Goal: Task Accomplishment & Management: Use online tool/utility

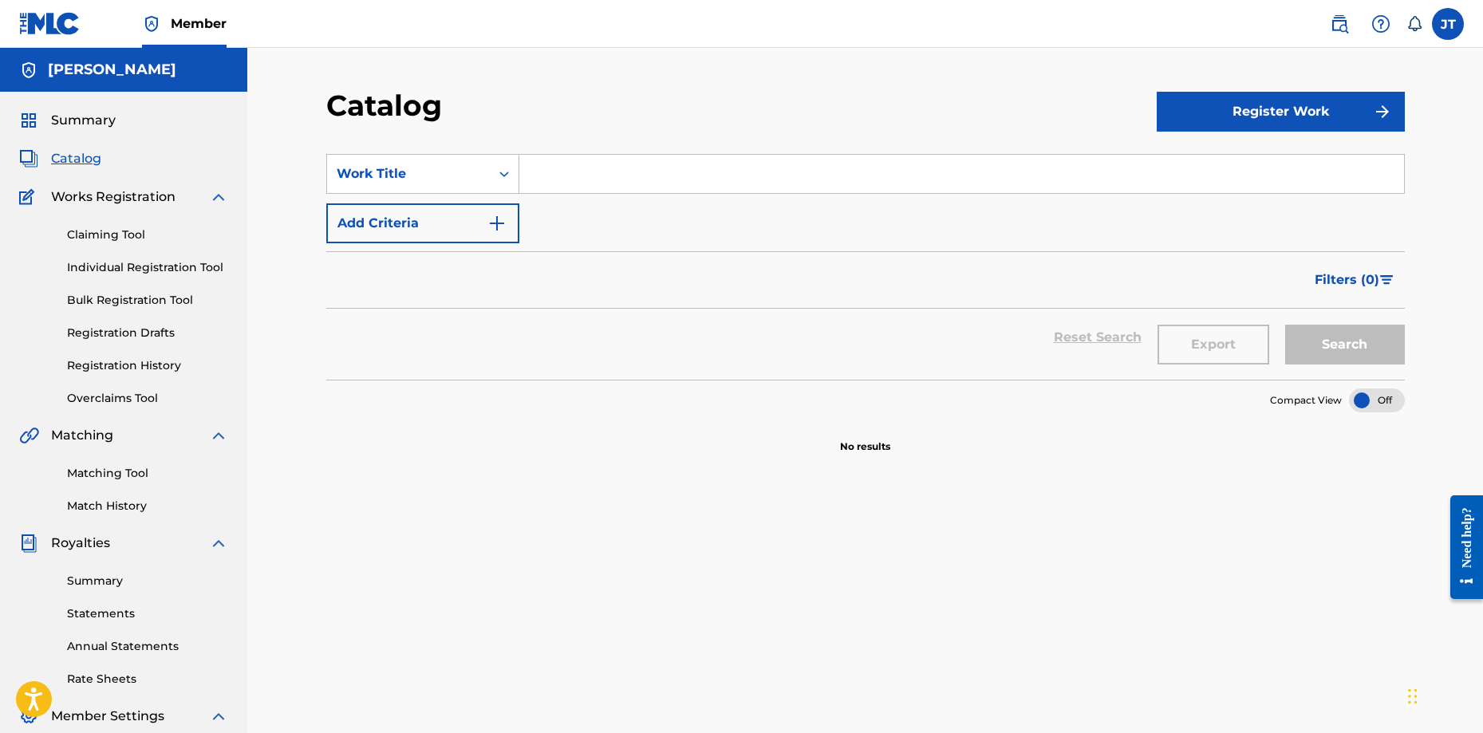
click at [136, 242] on link "Claiming Tool" at bounding box center [147, 235] width 161 height 17
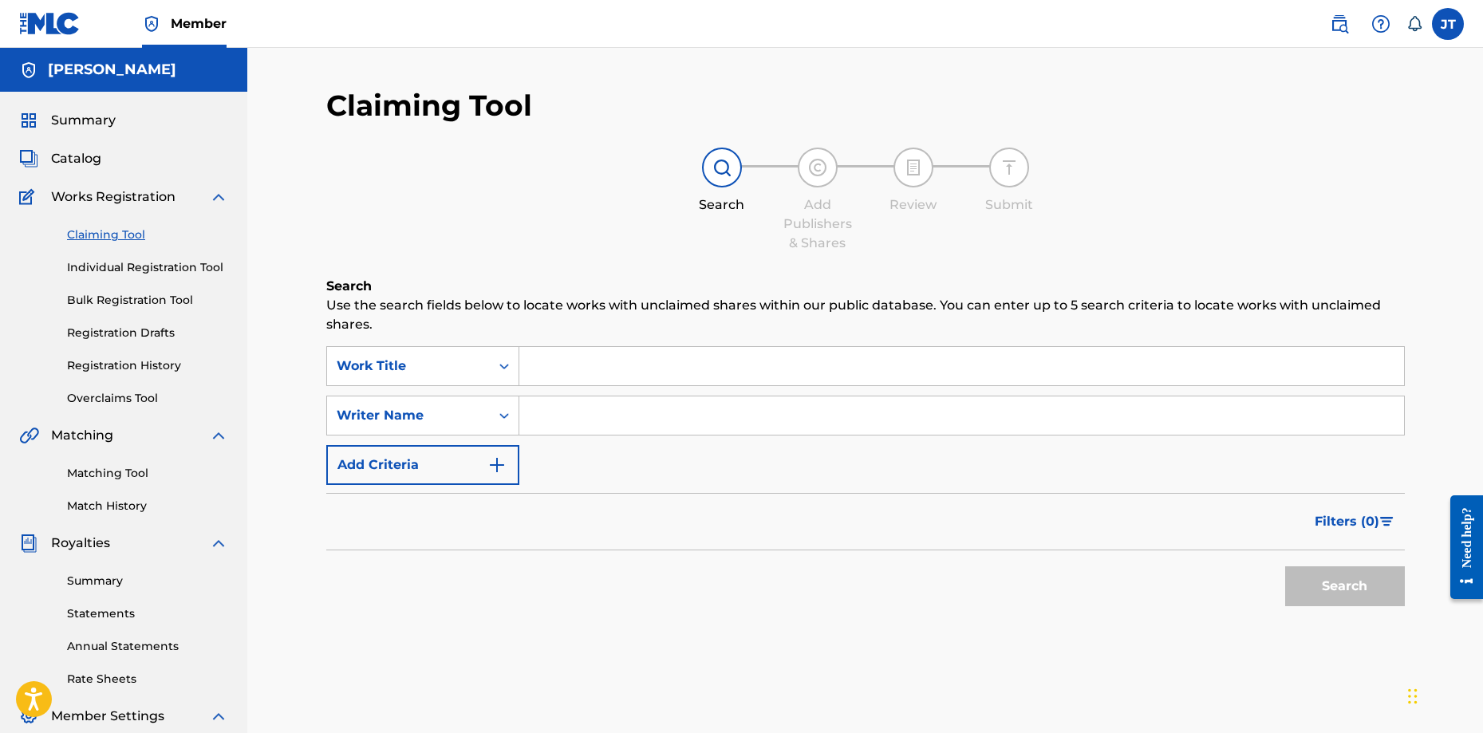
click at [610, 370] on input "Search Form" at bounding box center [961, 366] width 885 height 38
click at [577, 408] on input "Search Form" at bounding box center [961, 416] width 885 height 38
type input "seriyouse"
click at [1355, 589] on button "Search" at bounding box center [1345, 586] width 120 height 40
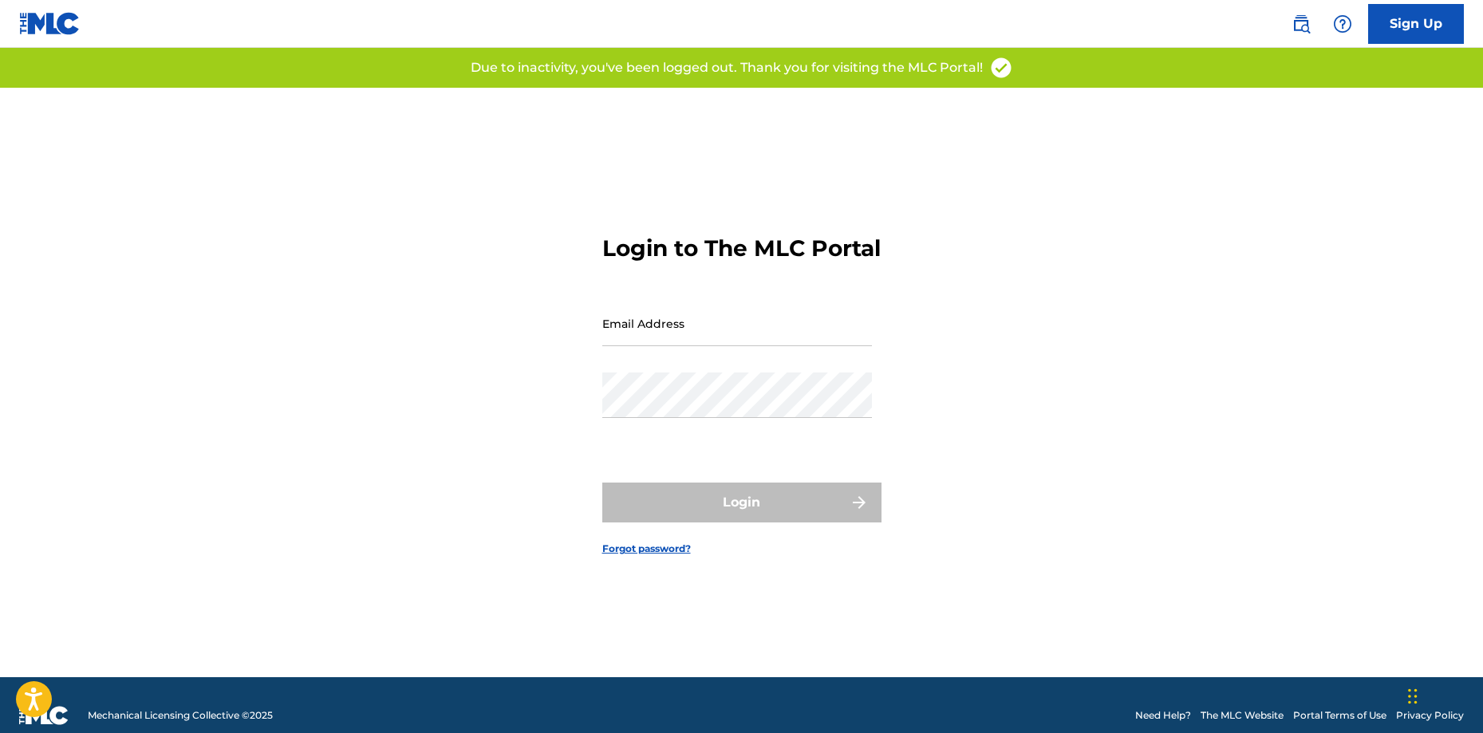
type input "[EMAIL_ADDRESS][DOMAIN_NAME]"
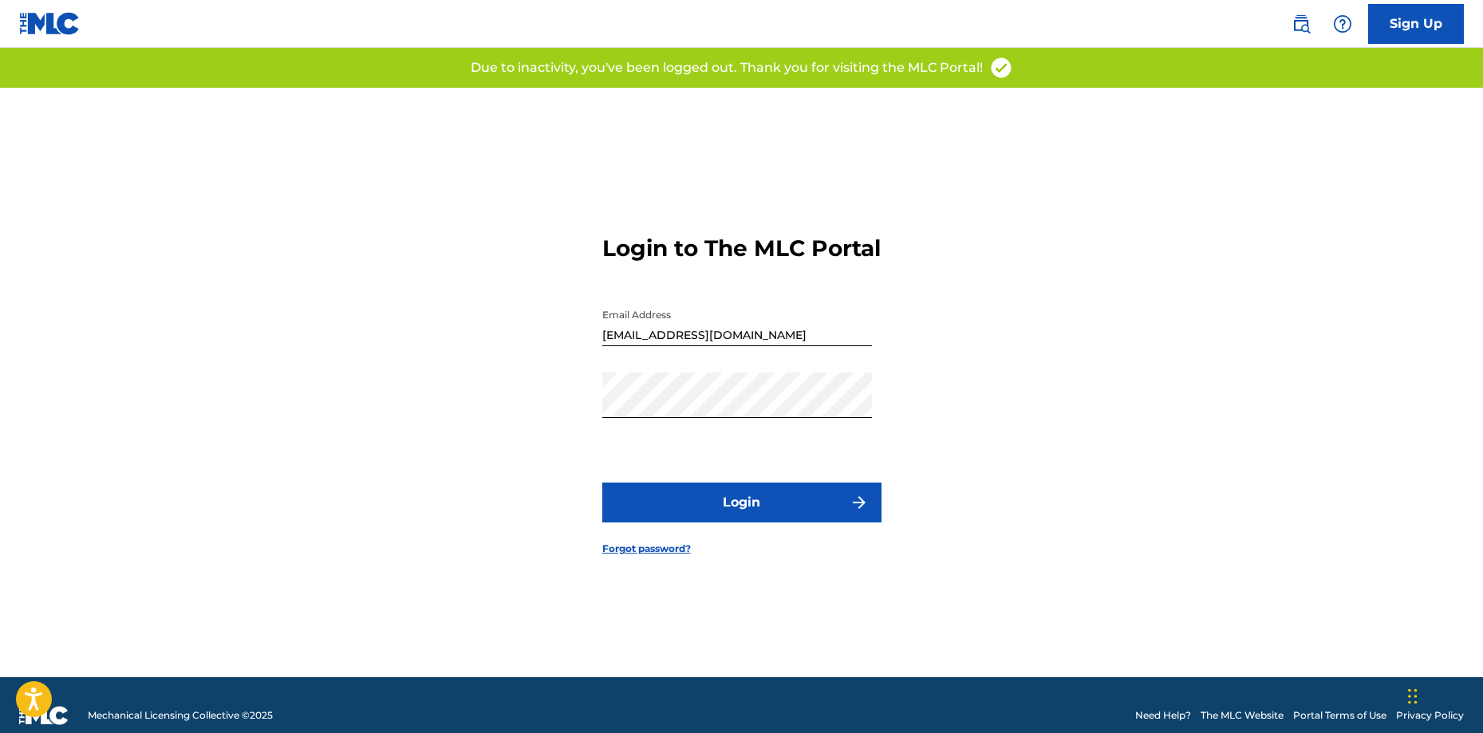
click at [727, 468] on form "Login to The MLC Portal Email Address seriyouse@gmail.com Password Login Forgot…" at bounding box center [741, 383] width 279 height 590
click at [728, 503] on button "Login" at bounding box center [741, 503] width 279 height 40
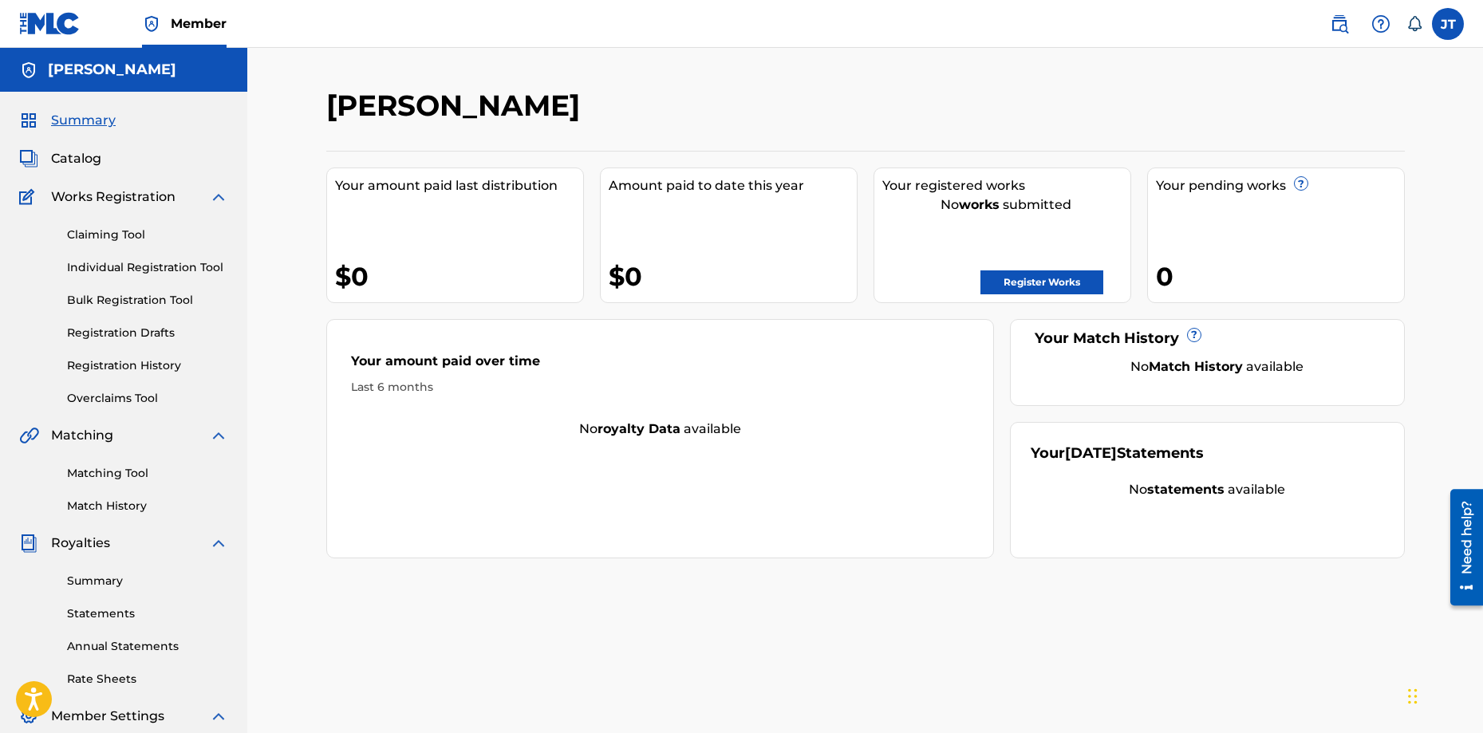
click at [126, 241] on link "Claiming Tool" at bounding box center [147, 235] width 161 height 17
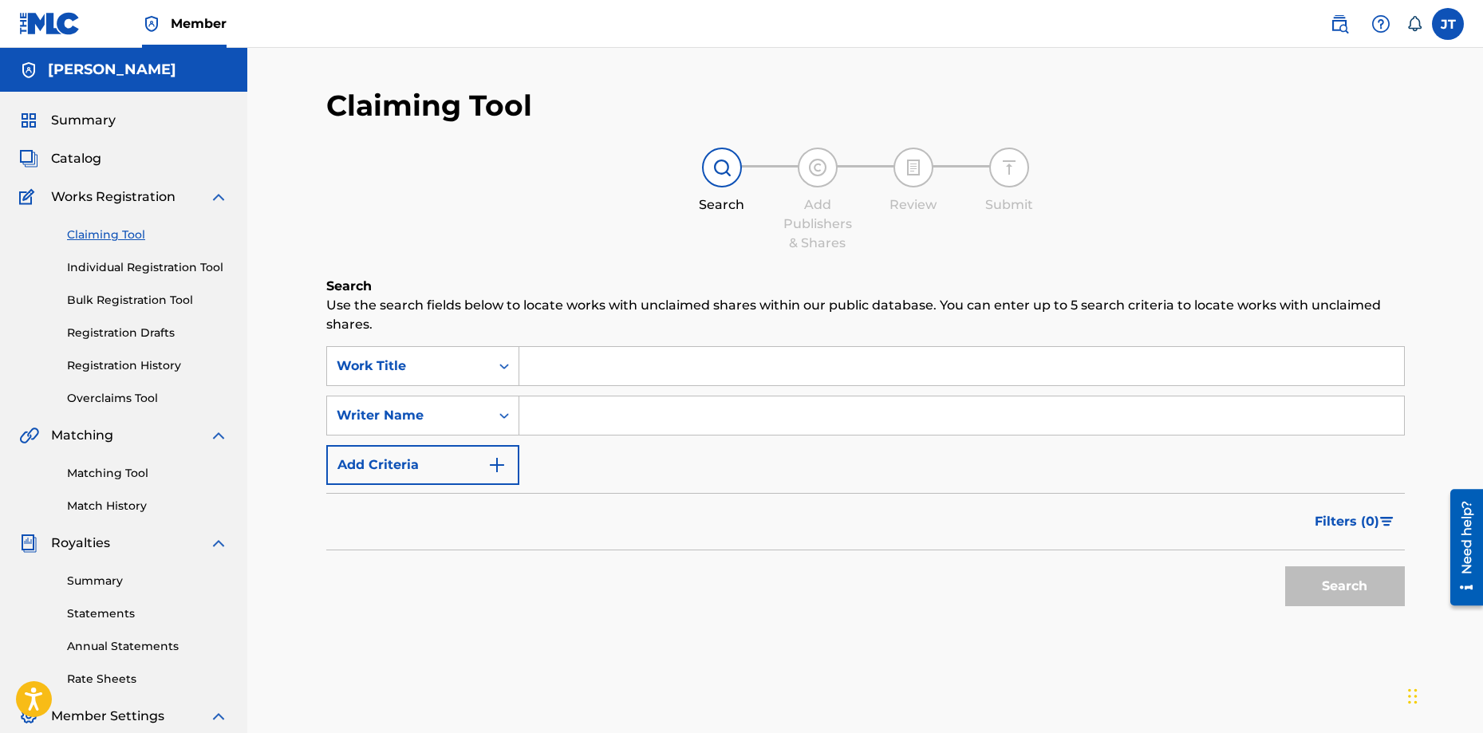
click at [573, 425] on input "Search Form" at bounding box center [961, 416] width 885 height 38
click at [1347, 592] on button "Search" at bounding box center [1345, 586] width 120 height 40
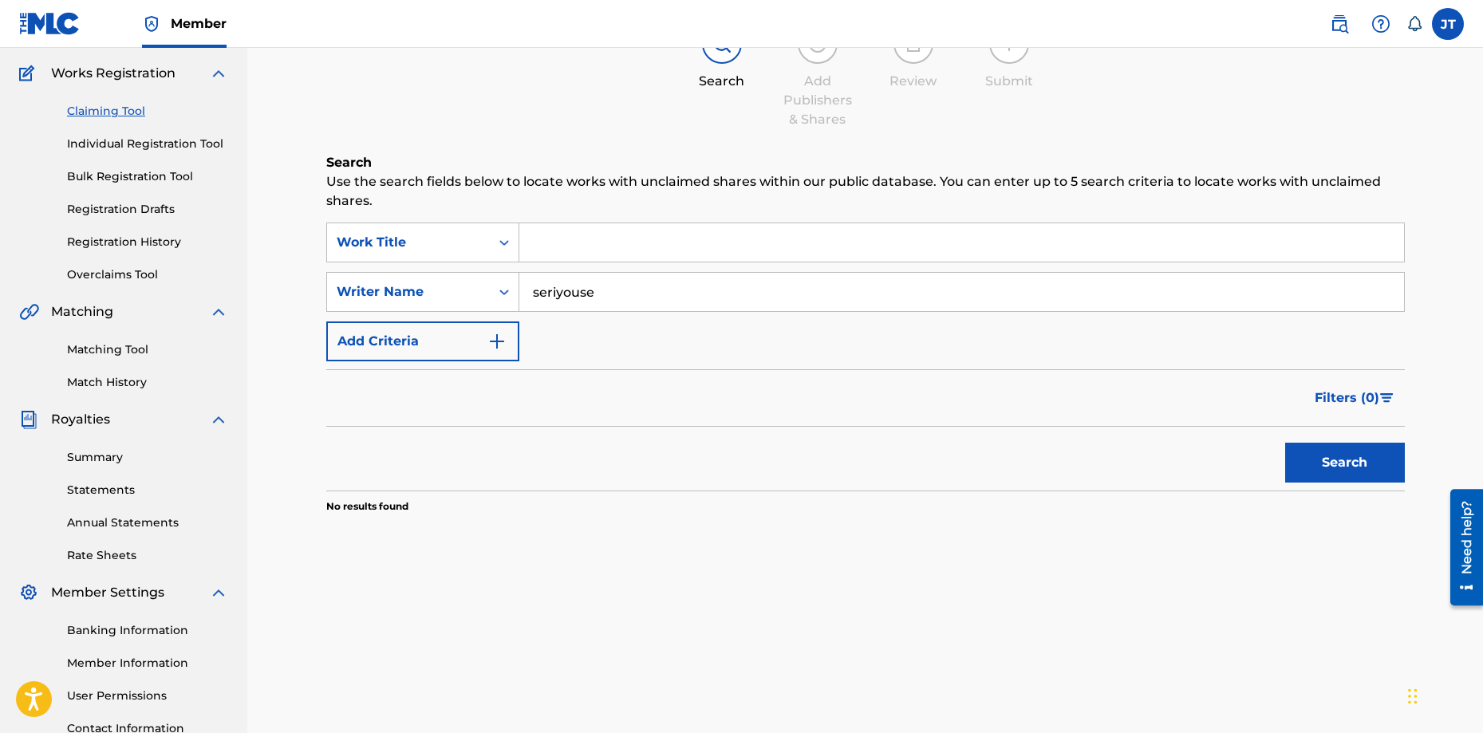
scroll to position [160, 0]
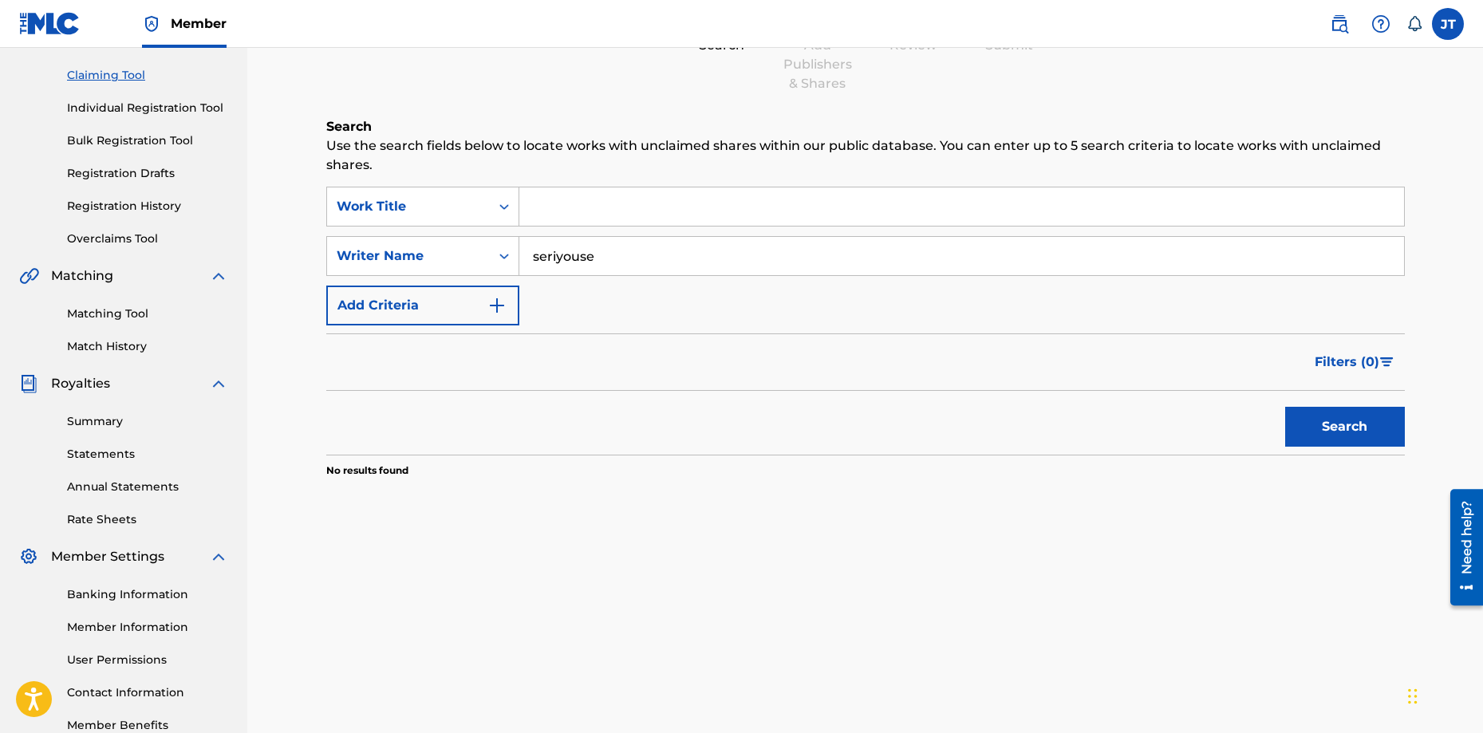
click at [538, 260] on input "seriyouse" at bounding box center [961, 256] width 885 height 38
type input "Seriyouse"
click at [1299, 424] on button "Search" at bounding box center [1345, 427] width 120 height 40
click at [547, 129] on h6 "Search" at bounding box center [865, 126] width 1079 height 19
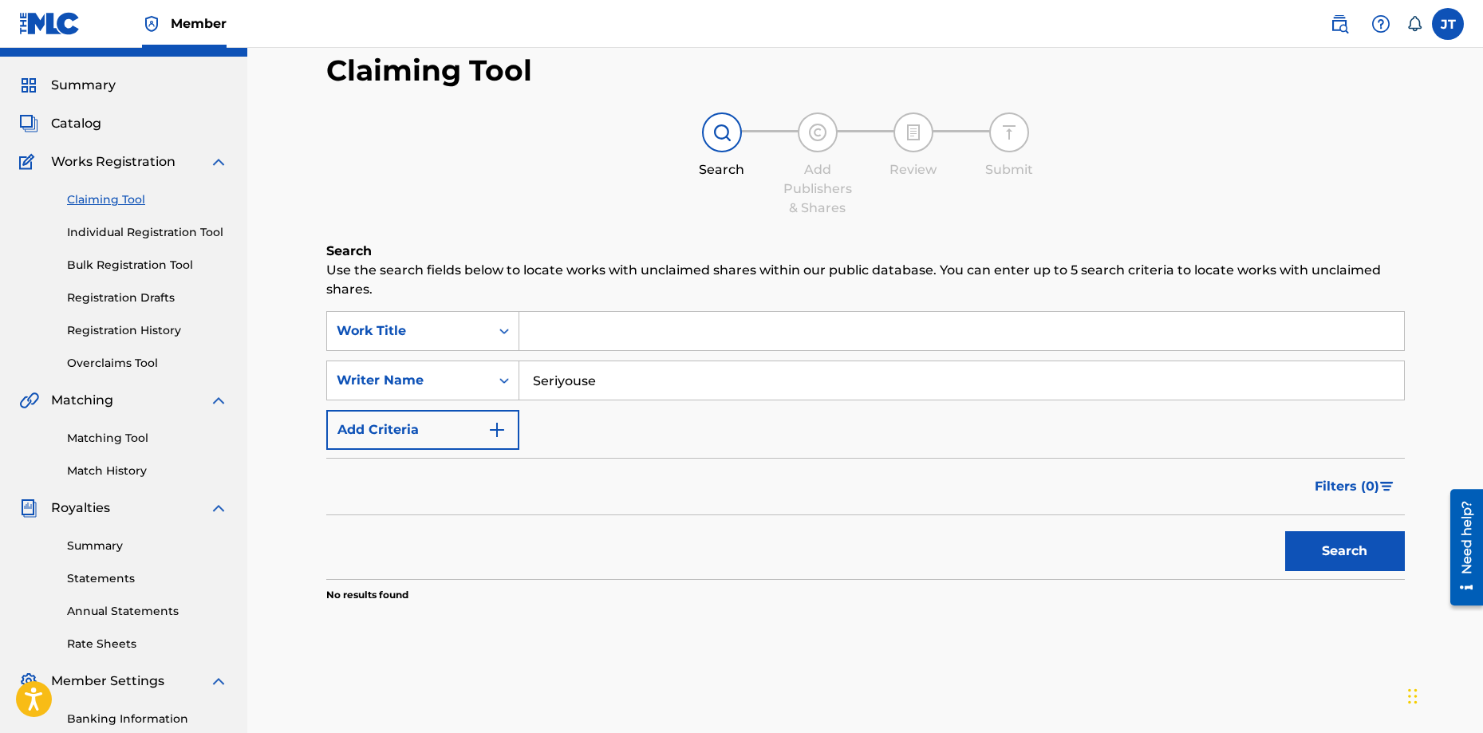
scroll to position [0, 0]
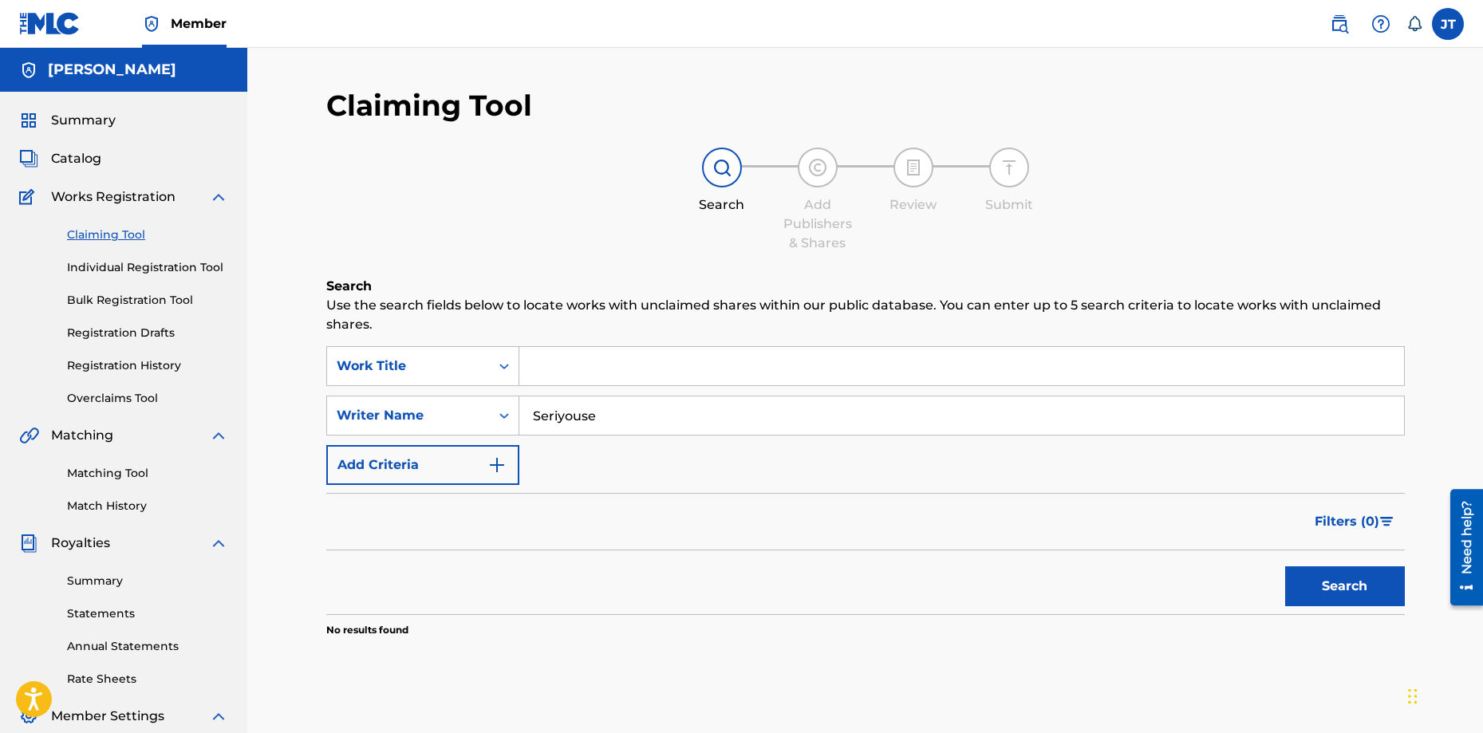
click at [631, 363] on input "Search Form" at bounding box center [961, 366] width 885 height 38
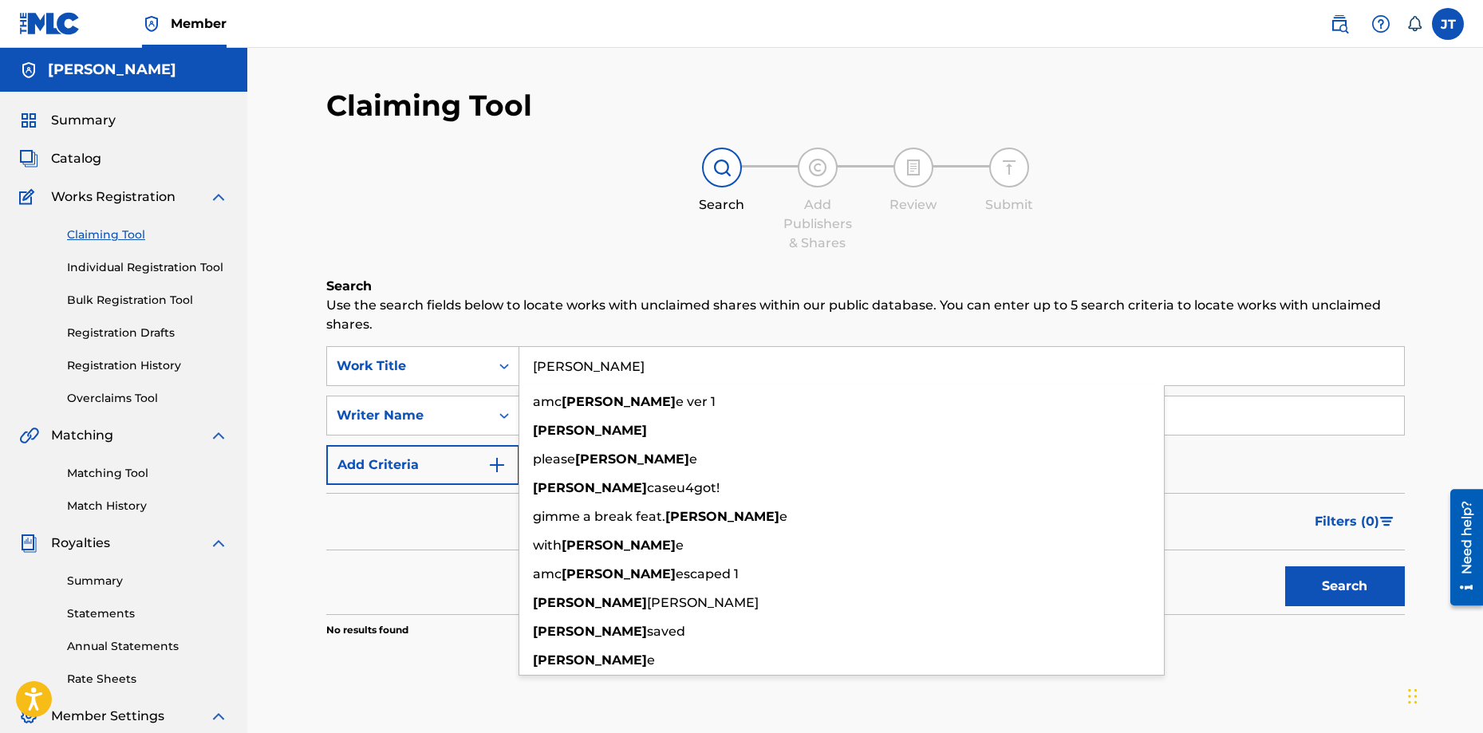
type input "Justin R"
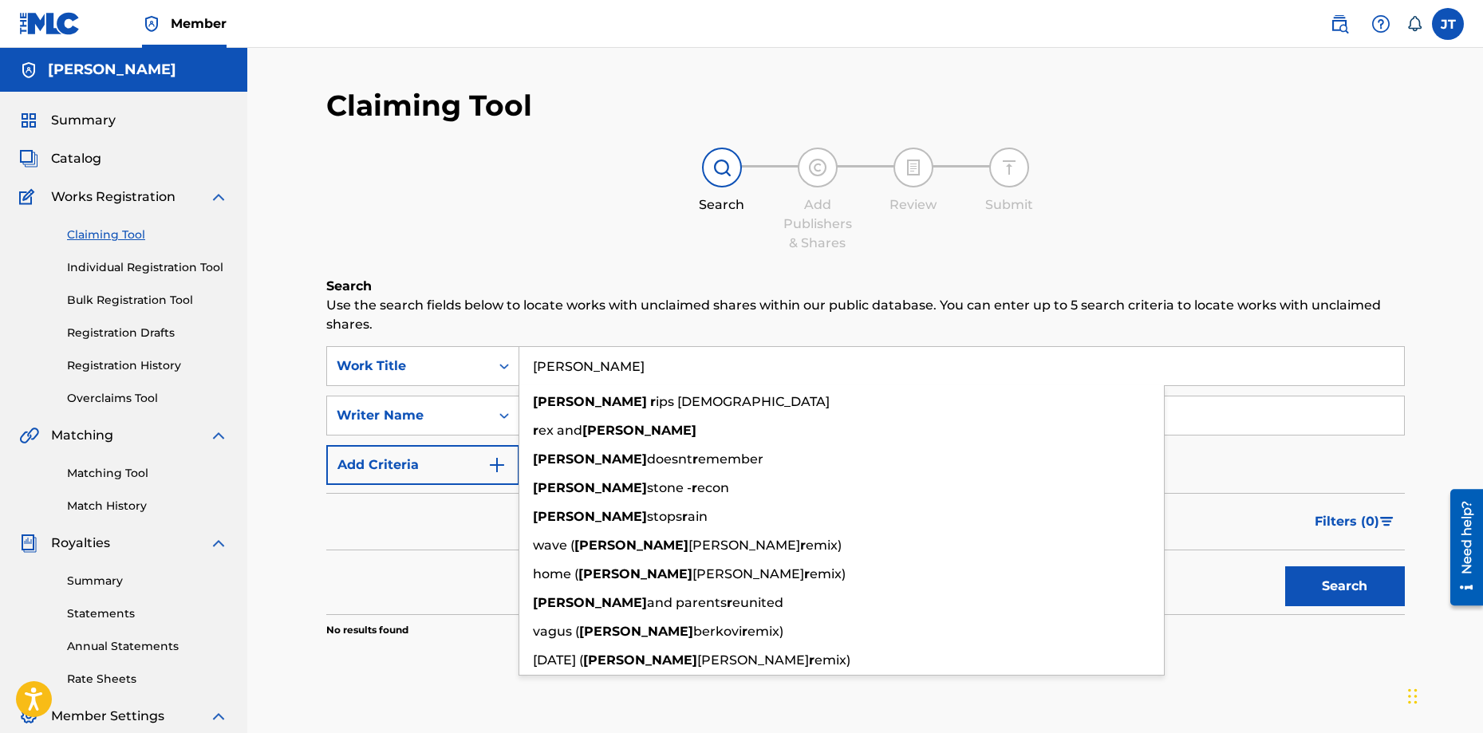
drag, startPoint x: 631, startPoint y: 358, endPoint x: 385, endPoint y: 333, distance: 247.8
click at [385, 333] on div "Search Use the search fields below to locate works with unclaimed shares within…" at bounding box center [865, 497] width 1079 height 440
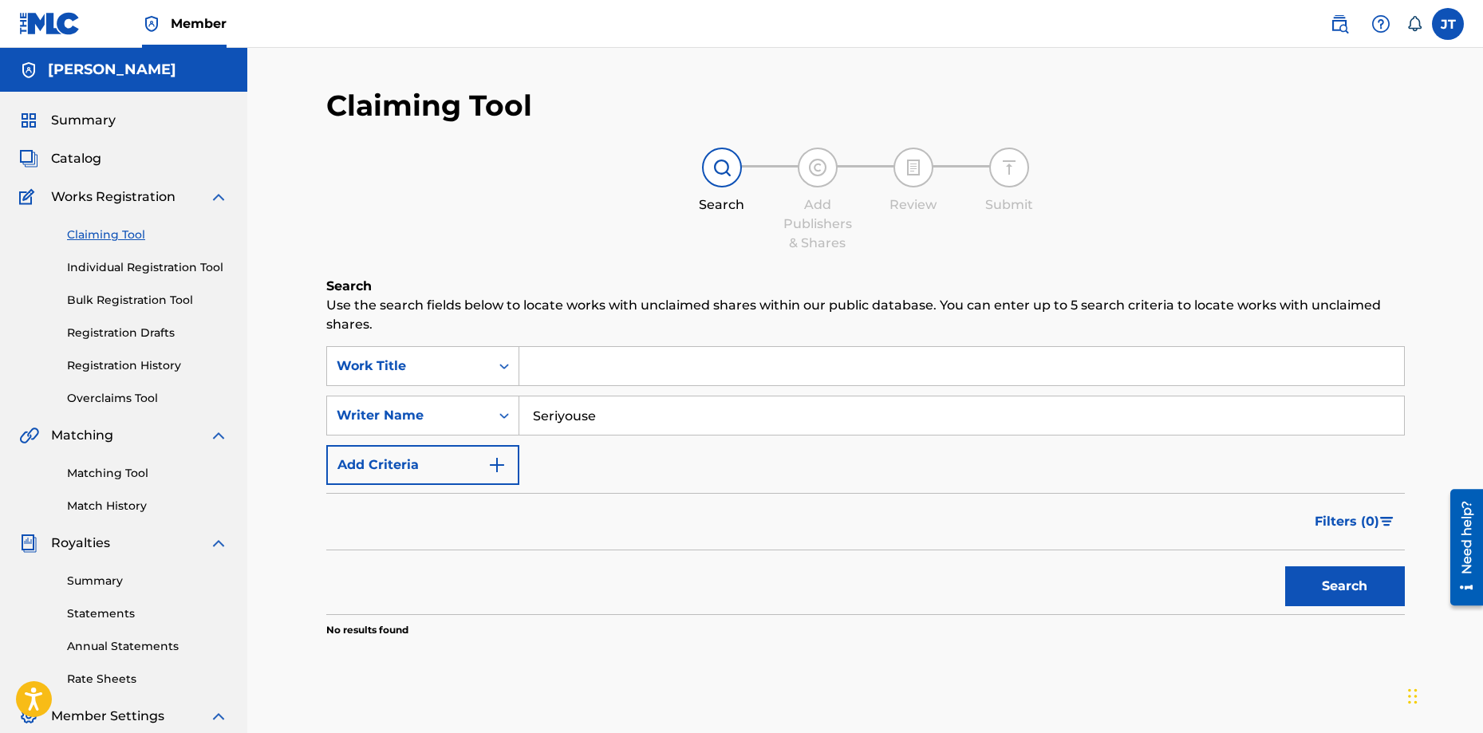
type input "d"
drag, startPoint x: 622, startPoint y: 411, endPoint x: 479, endPoint y: 418, distance: 143.0
click at [479, 417] on div "SearchWithCriteriac859b49e-cb7c-4da8-a3d0-1ba88d5db495 Writer Name Seriyouse" at bounding box center [865, 416] width 1079 height 40
click at [599, 365] on input "Search Form" at bounding box center [961, 366] width 885 height 38
type input "whos 2 say"
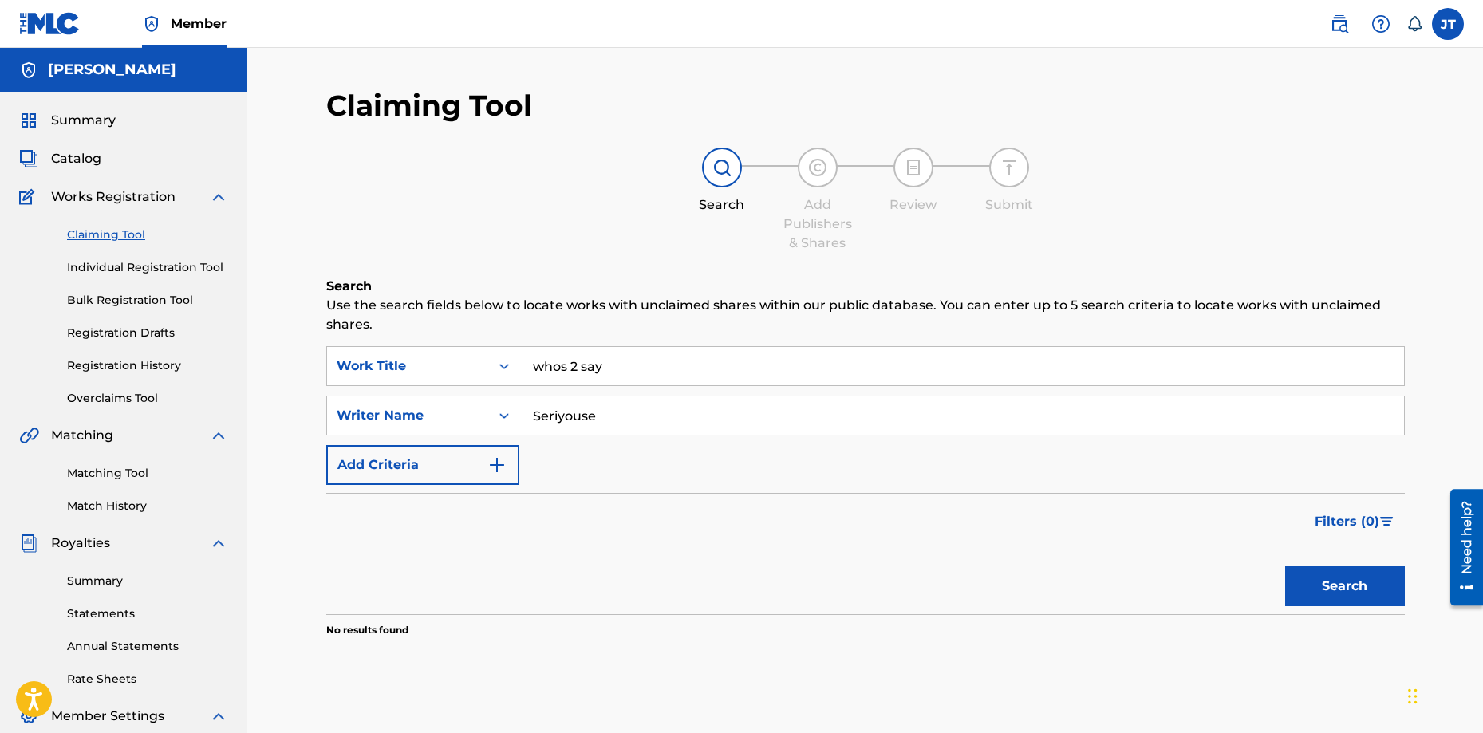
click at [1285, 566] on button "Search" at bounding box center [1345, 586] width 120 height 40
click at [1332, 566] on button "Search" at bounding box center [1345, 586] width 120 height 40
drag, startPoint x: 595, startPoint y: 366, endPoint x: 312, endPoint y: 367, distance: 283.2
click at [326, 369] on div "SearchWithCriteria57b5c929-e52d-4a08-a1fe-3c87f72bd01d Work Title whos 2 say" at bounding box center [865, 366] width 1079 height 40
click at [159, 298] on link "Bulk Registration Tool" at bounding box center [147, 300] width 161 height 17
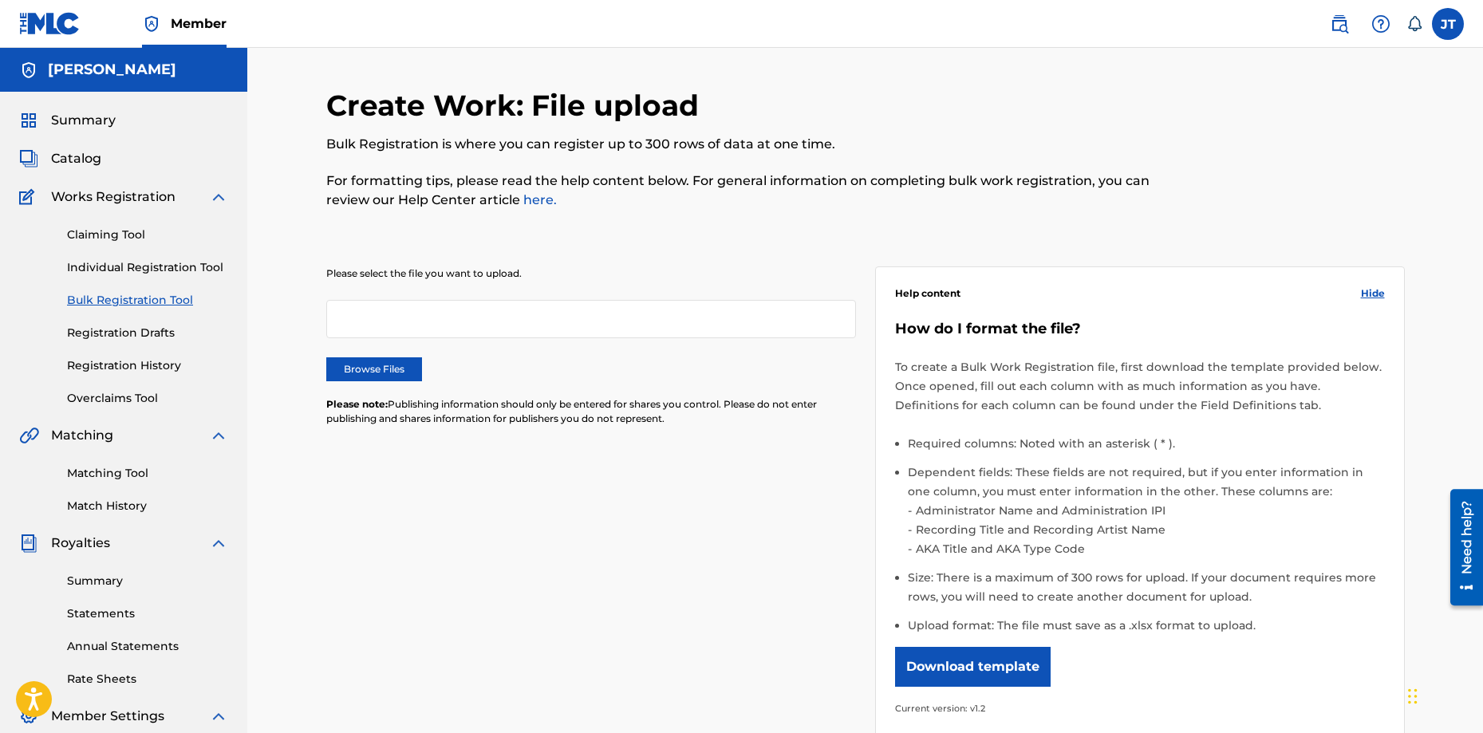
click at [377, 326] on div at bounding box center [591, 319] width 530 height 38
click at [156, 336] on link "Registration Drafts" at bounding box center [147, 333] width 161 height 17
